Goal: Information Seeking & Learning: Understand process/instructions

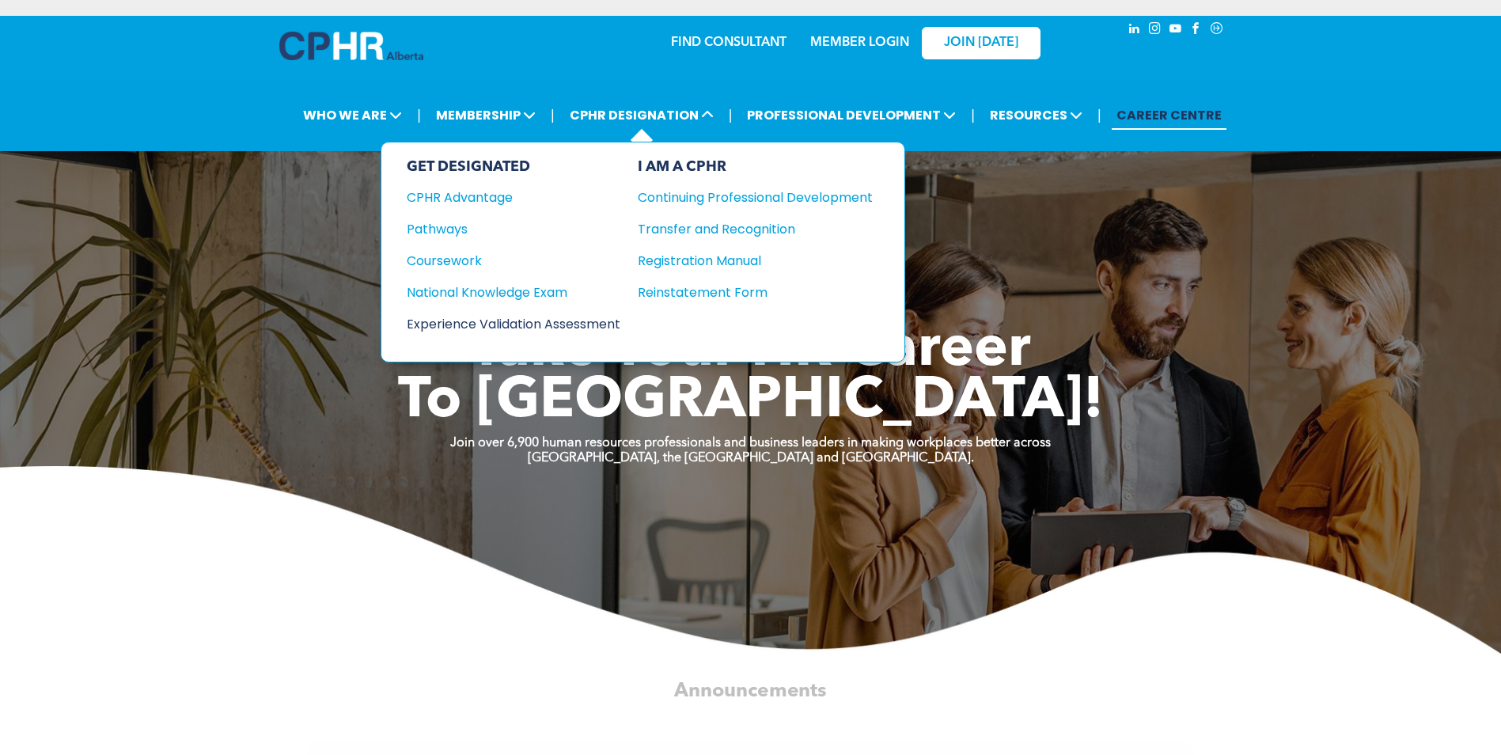
click at [563, 322] on div "Experience Validation Assessment" at bounding box center [503, 324] width 192 height 20
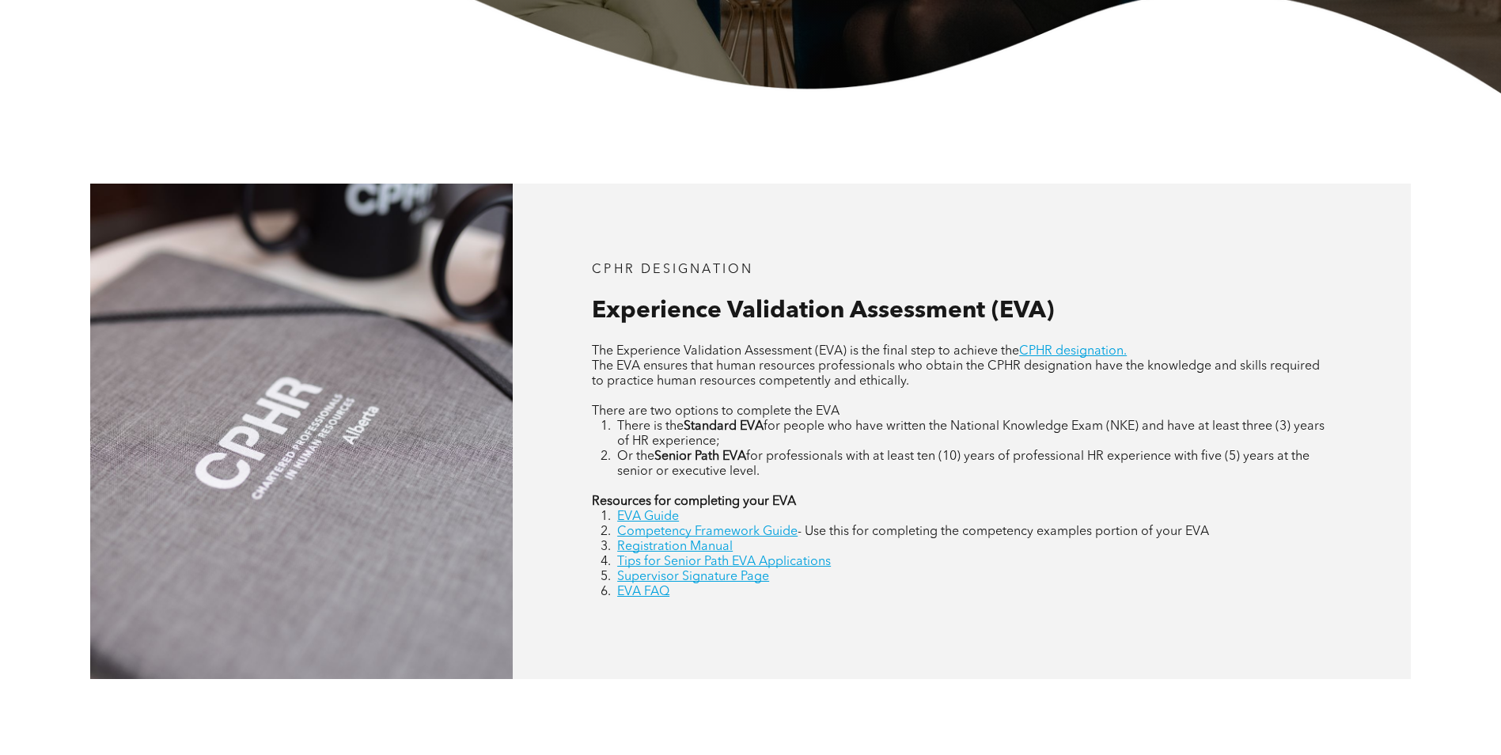
scroll to position [633, 0]
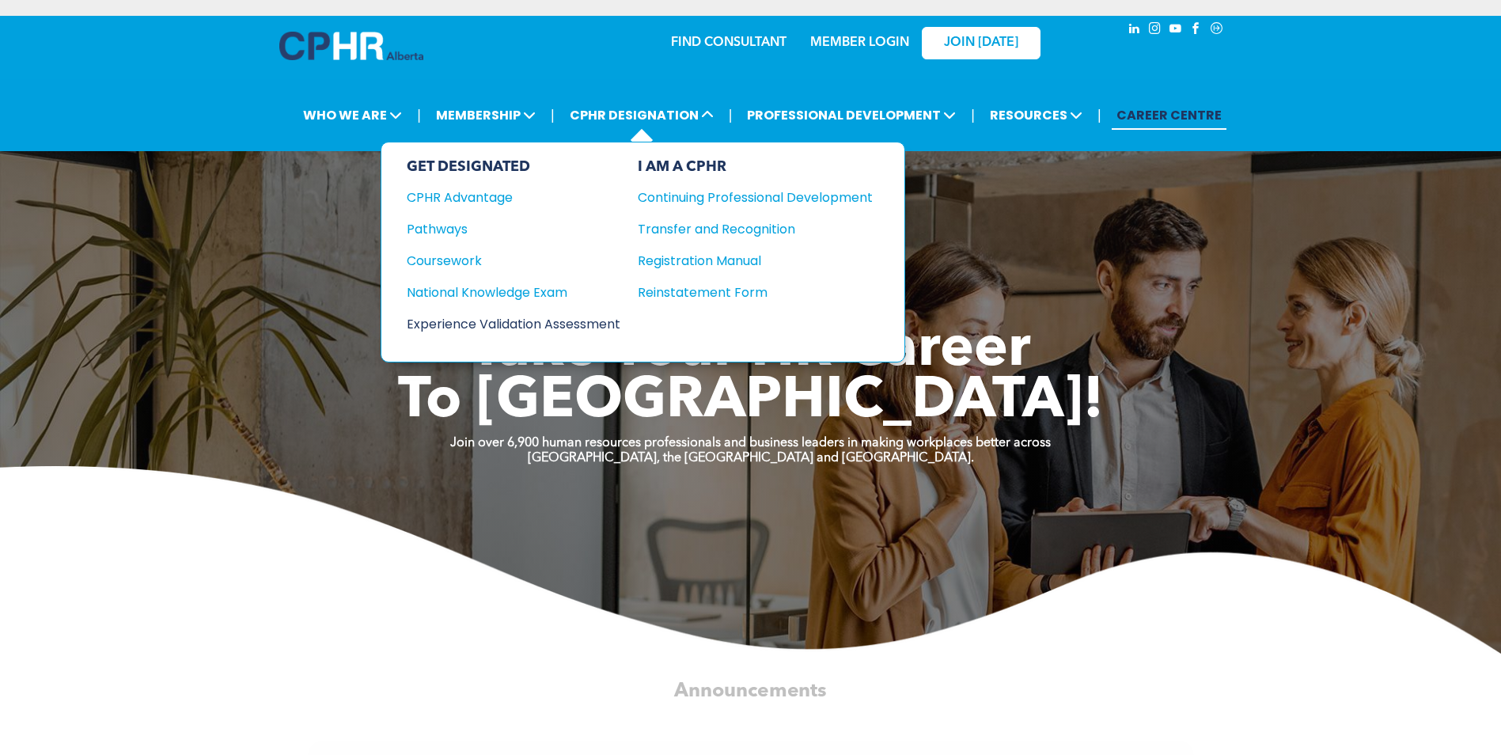
click at [597, 319] on div "Experience Validation Assessment" at bounding box center [503, 324] width 192 height 20
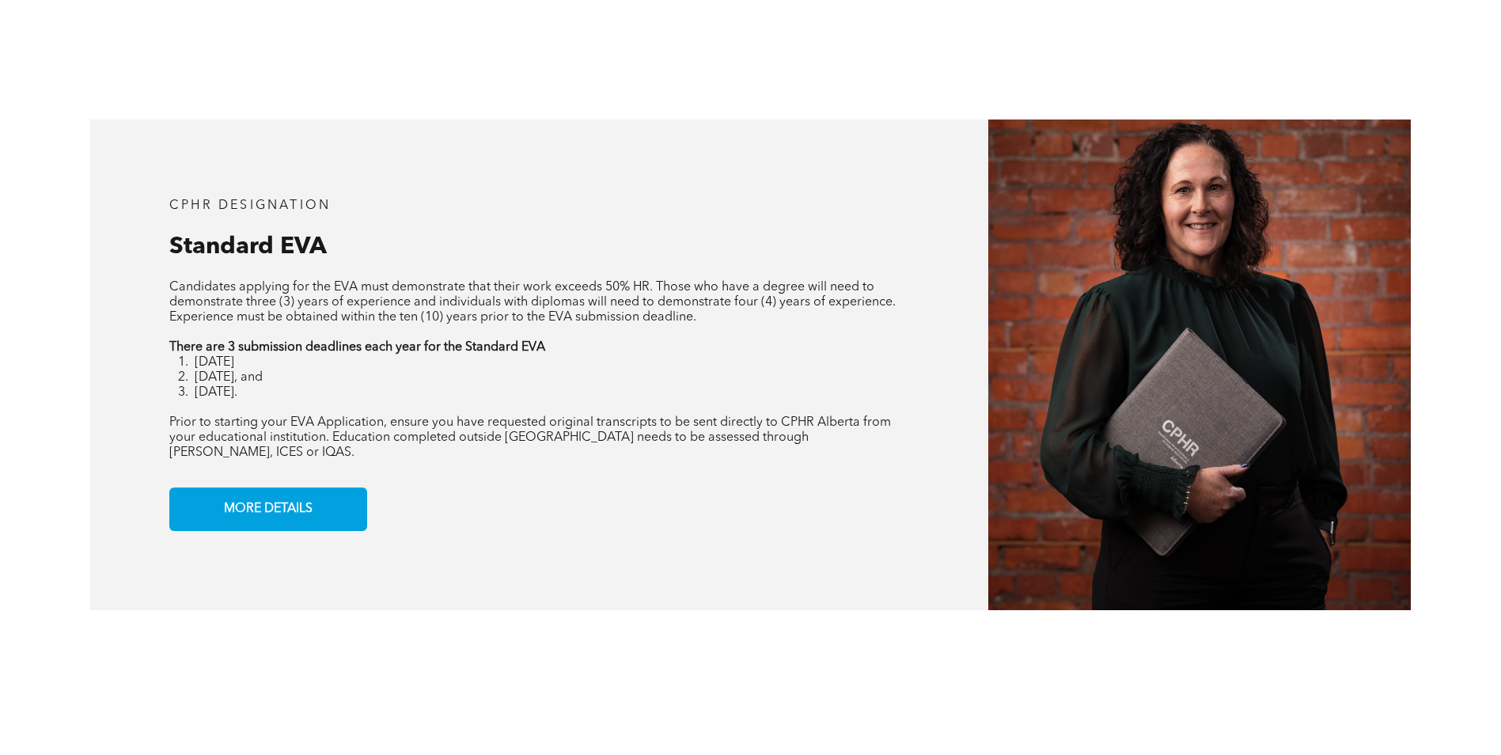
scroll to position [1345, 0]
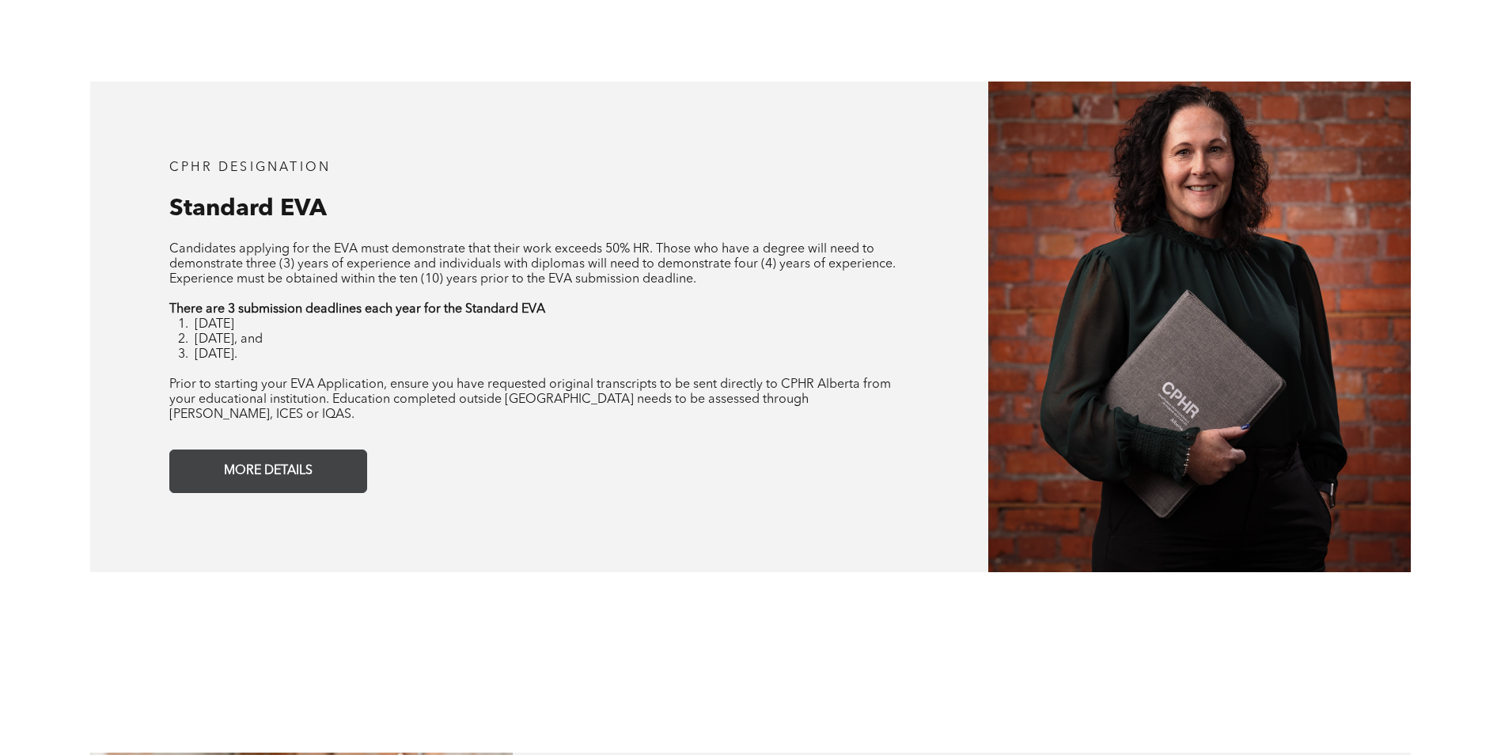
click at [286, 456] on span "MORE DETAILS" at bounding box center [268, 471] width 100 height 31
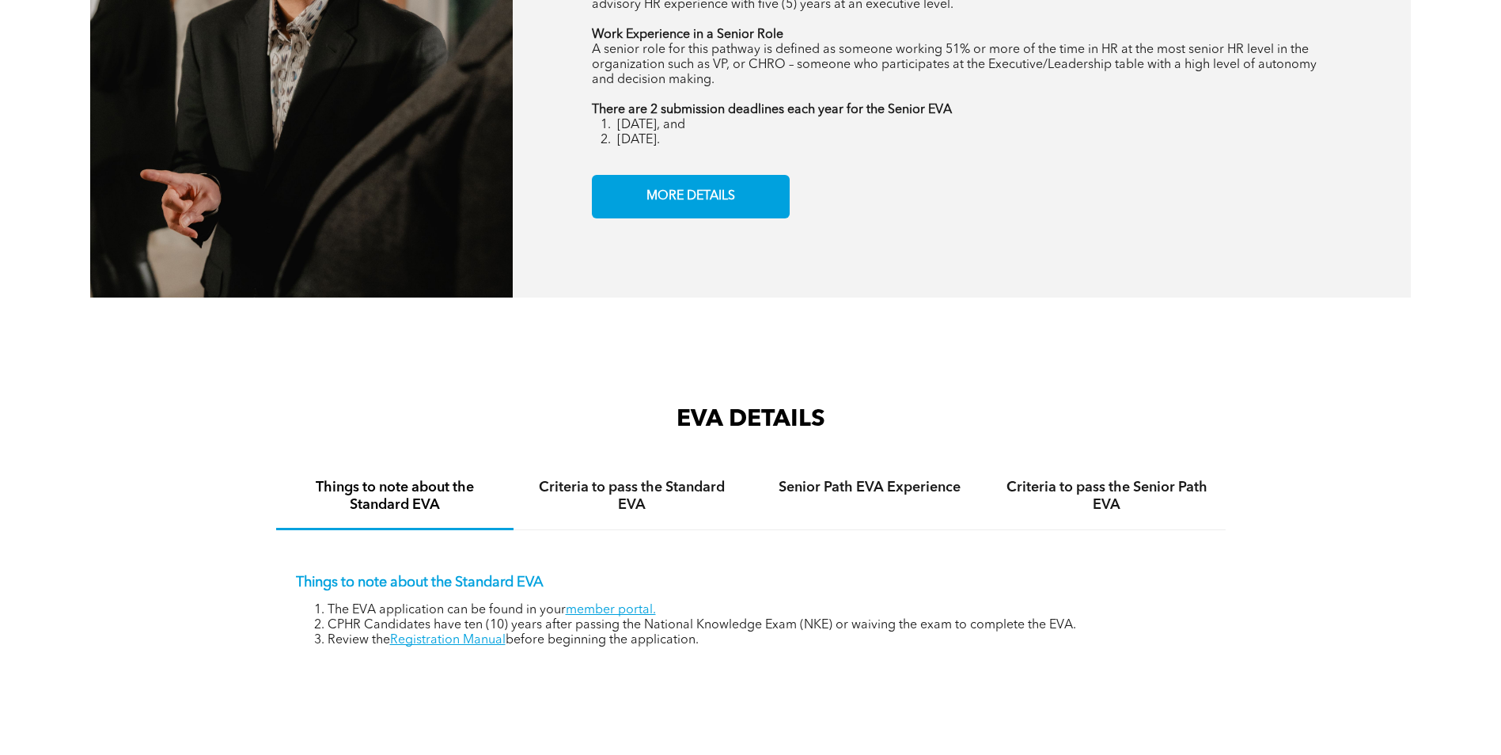
scroll to position [2411, 0]
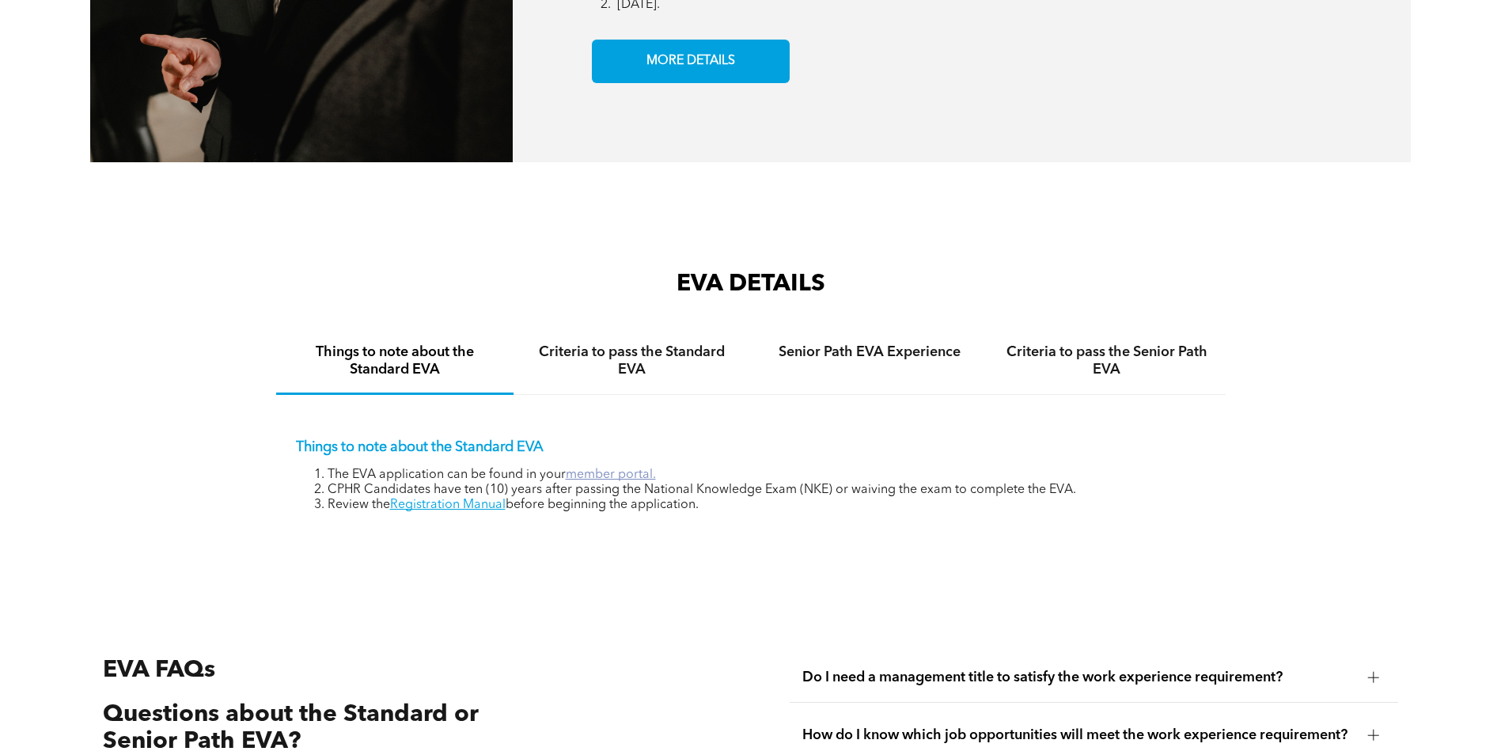
click at [630, 468] on link "member portal." at bounding box center [611, 474] width 90 height 13
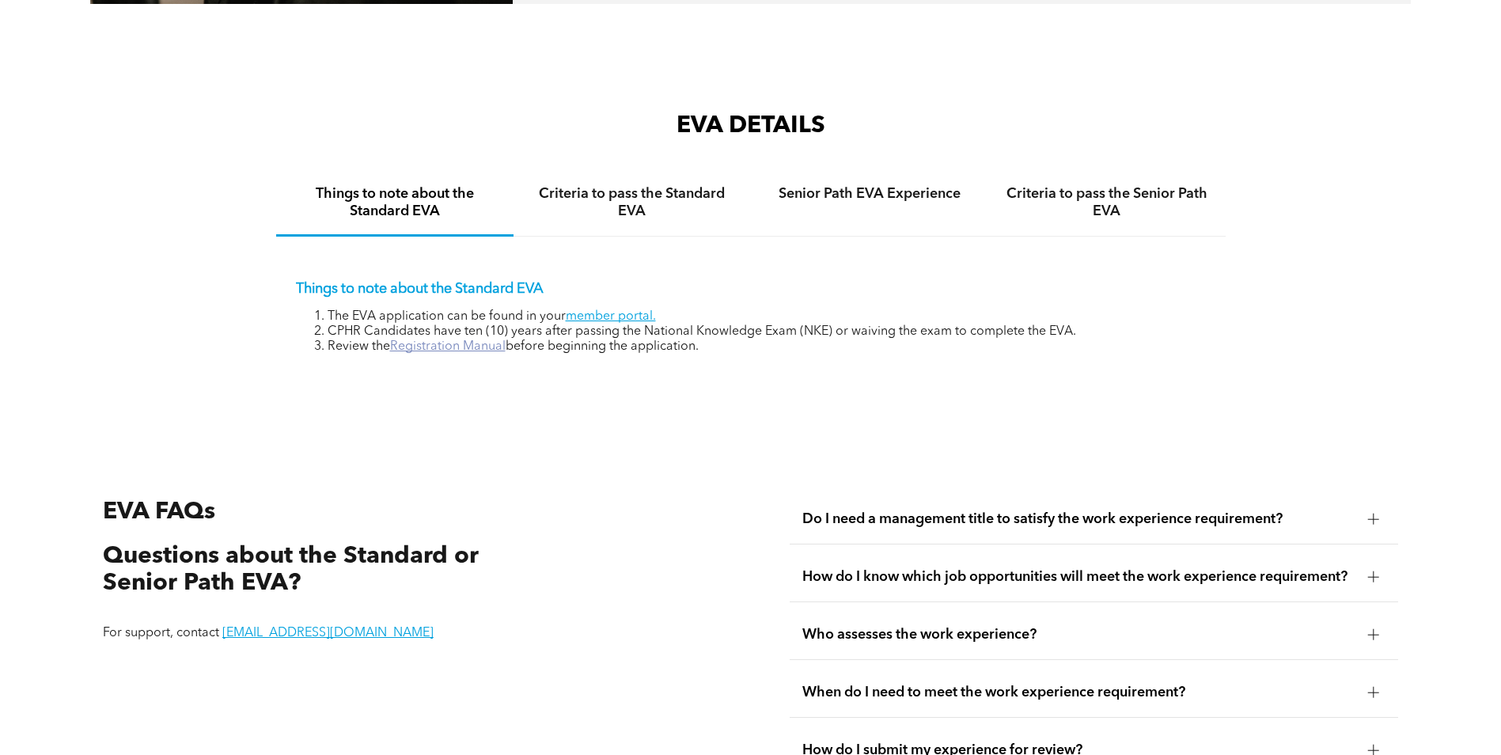
click at [452, 340] on link "Registration Manual" at bounding box center [448, 346] width 116 height 13
